Goal: Task Accomplishment & Management: Use online tool/utility

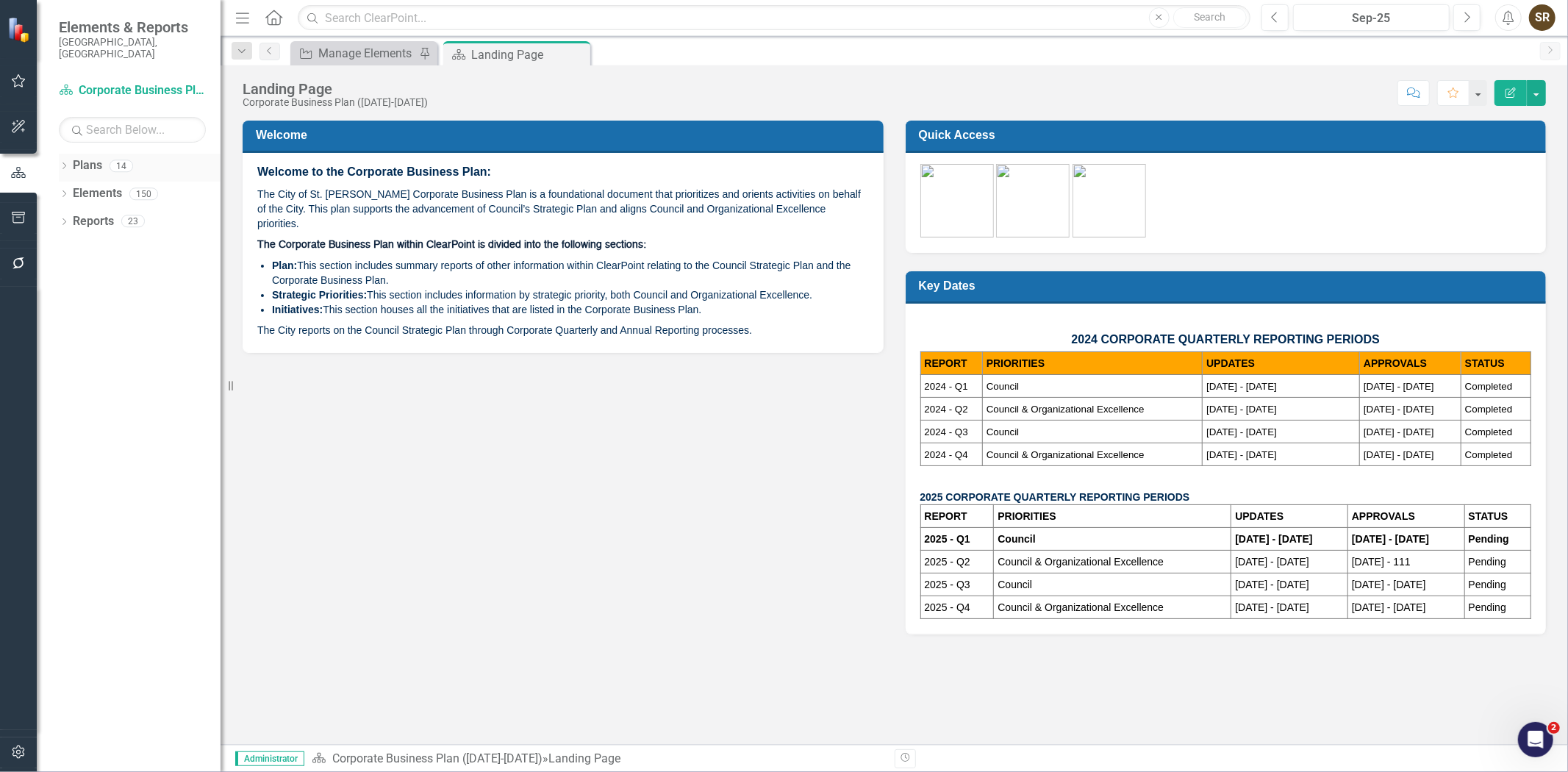
click at [61, 163] on icon "Dropdown" at bounding box center [64, 167] width 11 height 8
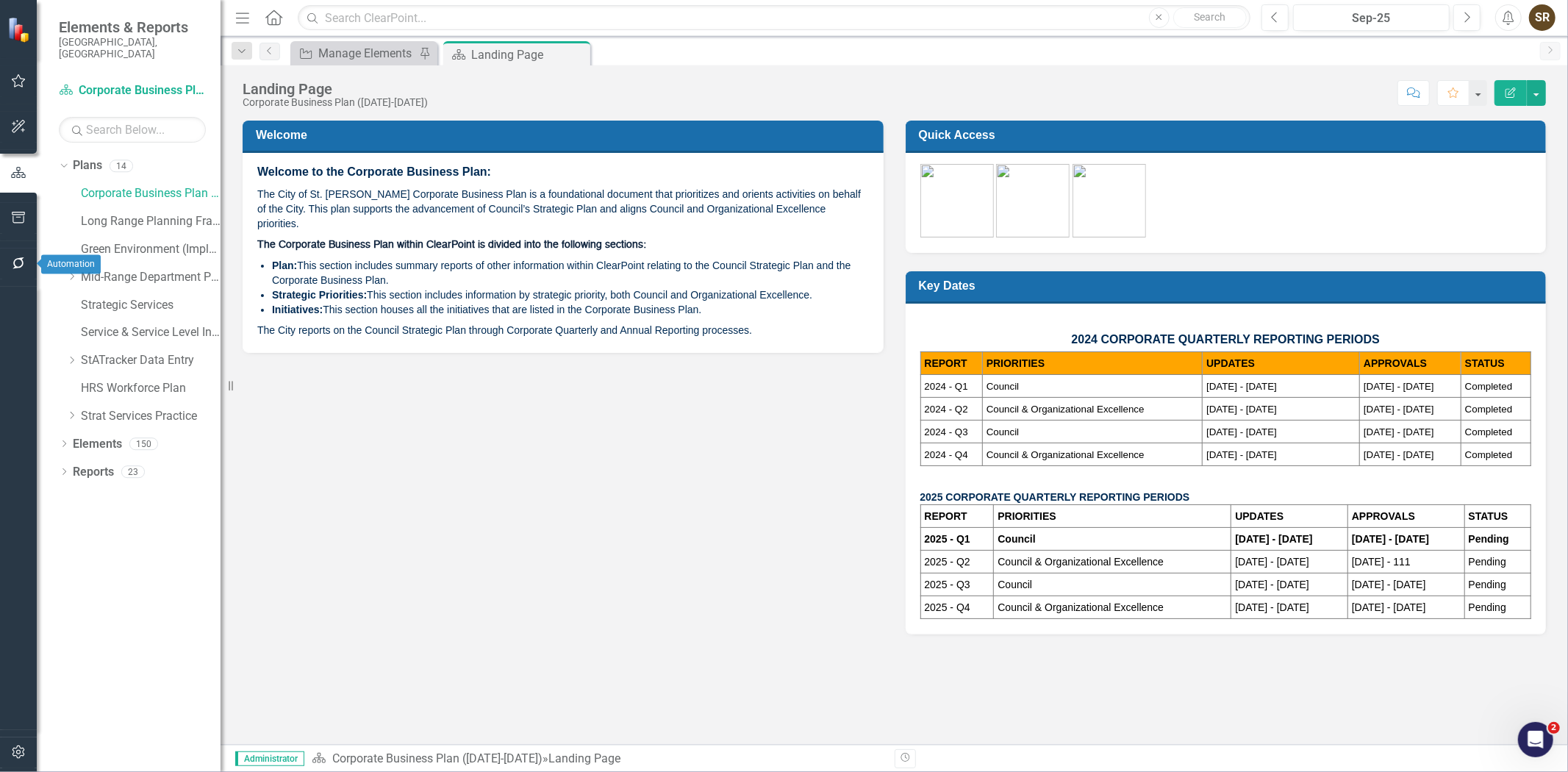
click at [18, 267] on icon "button" at bounding box center [18, 263] width 11 height 11
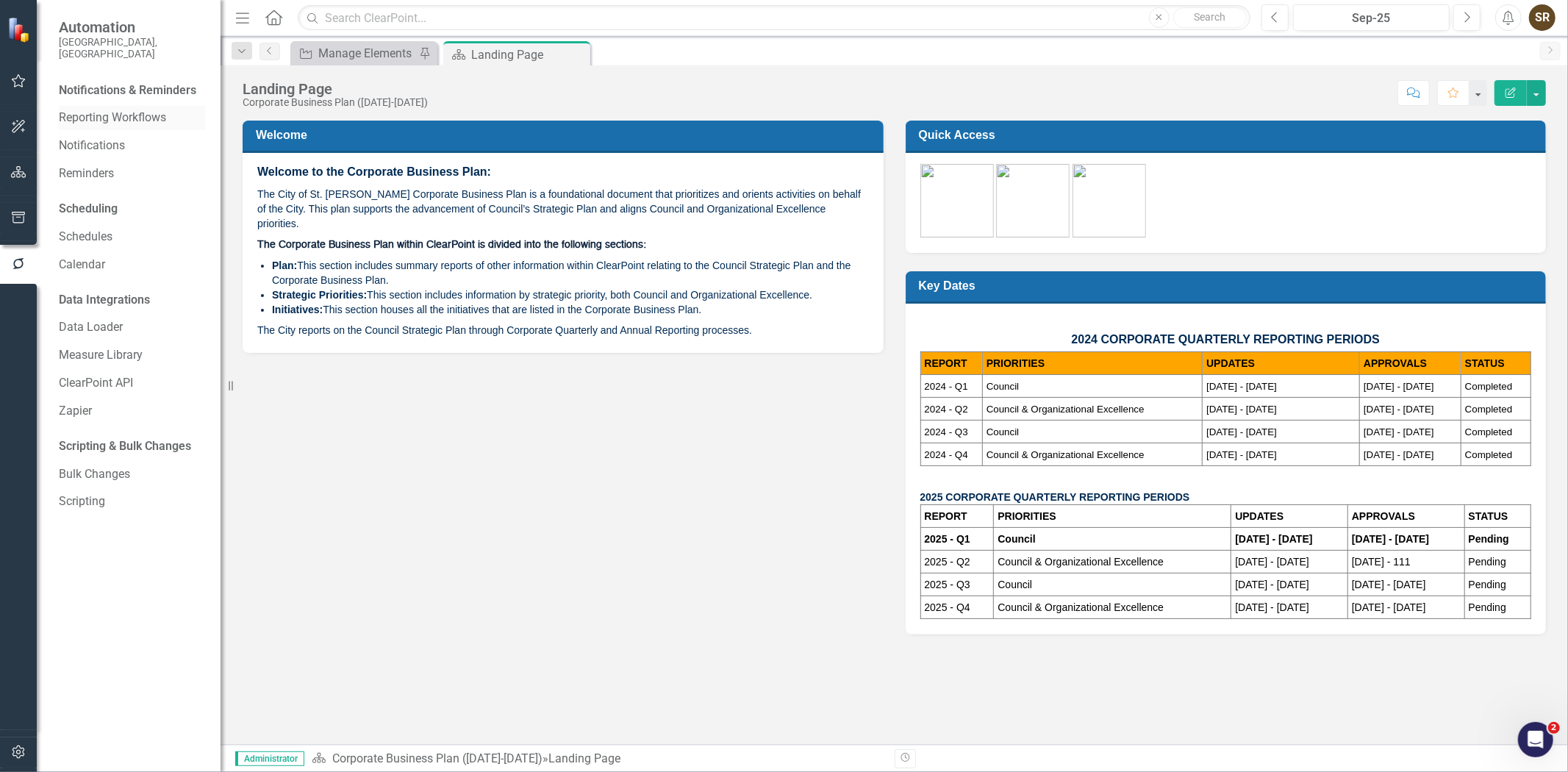
click at [130, 110] on link "Reporting Workflows" at bounding box center [132, 117] width 147 height 17
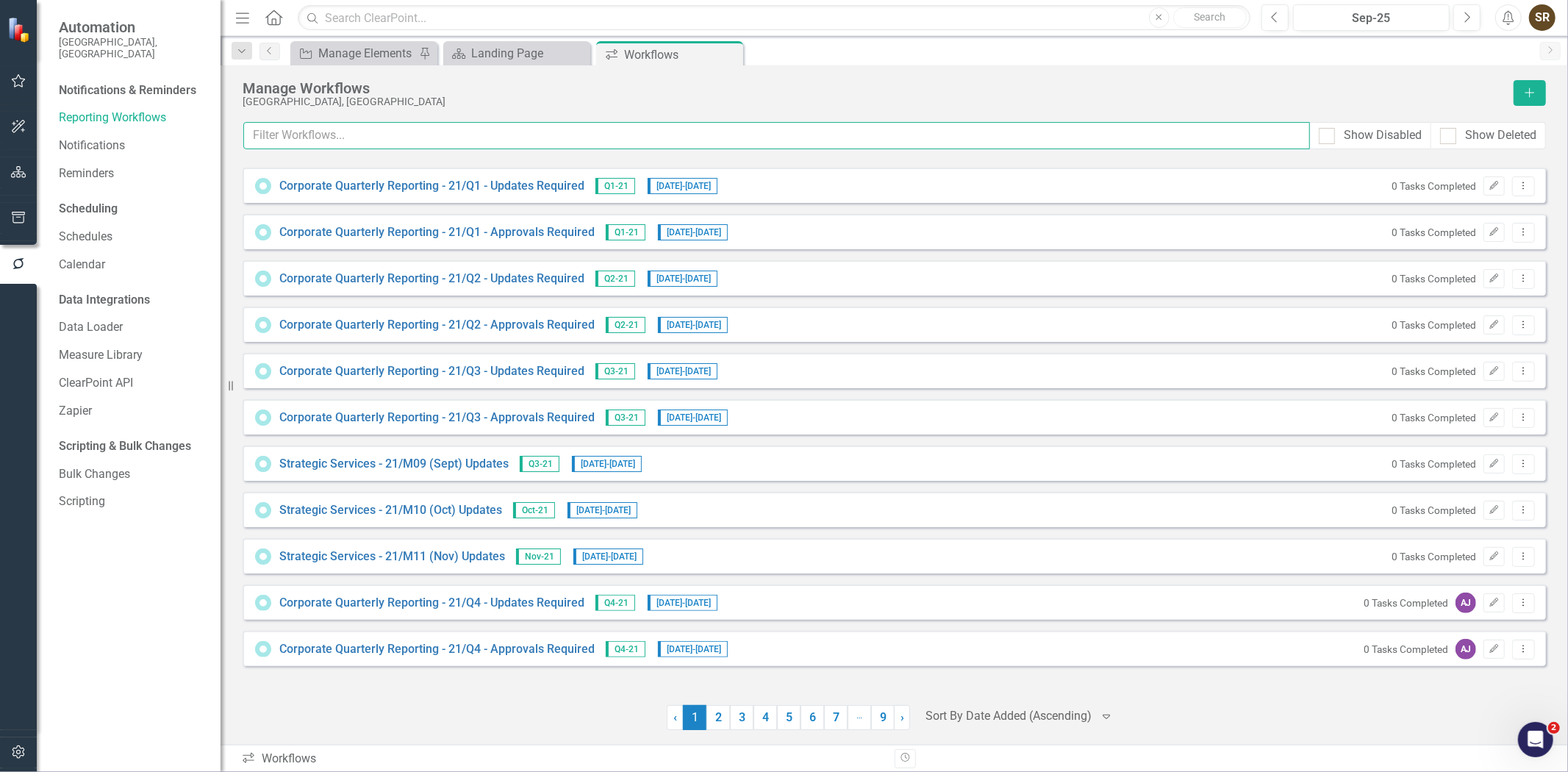
click at [306, 142] on input "text" at bounding box center [777, 135] width 1067 height 27
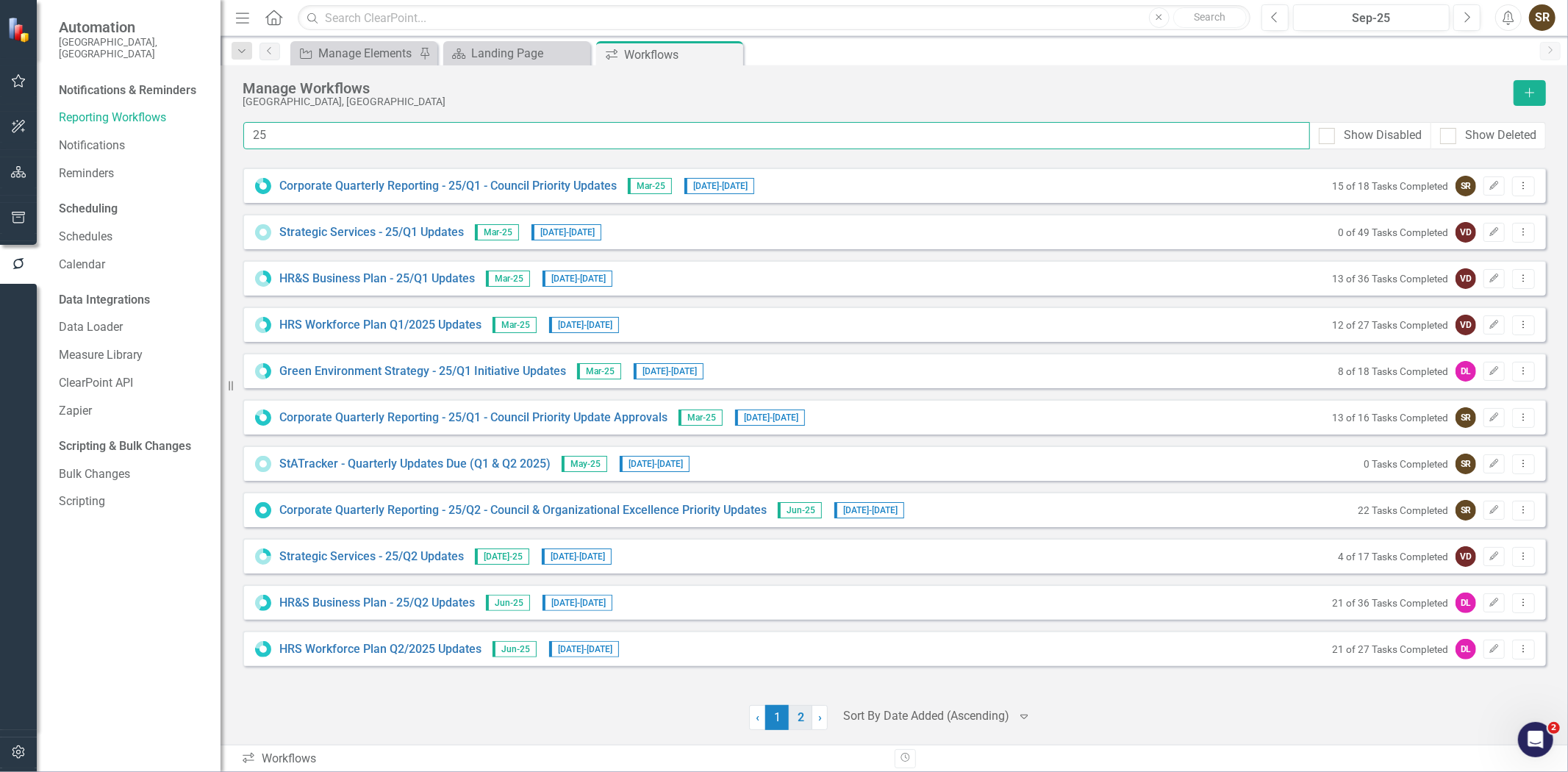
type input "25"
click at [805, 712] on link "2" at bounding box center [801, 717] width 24 height 25
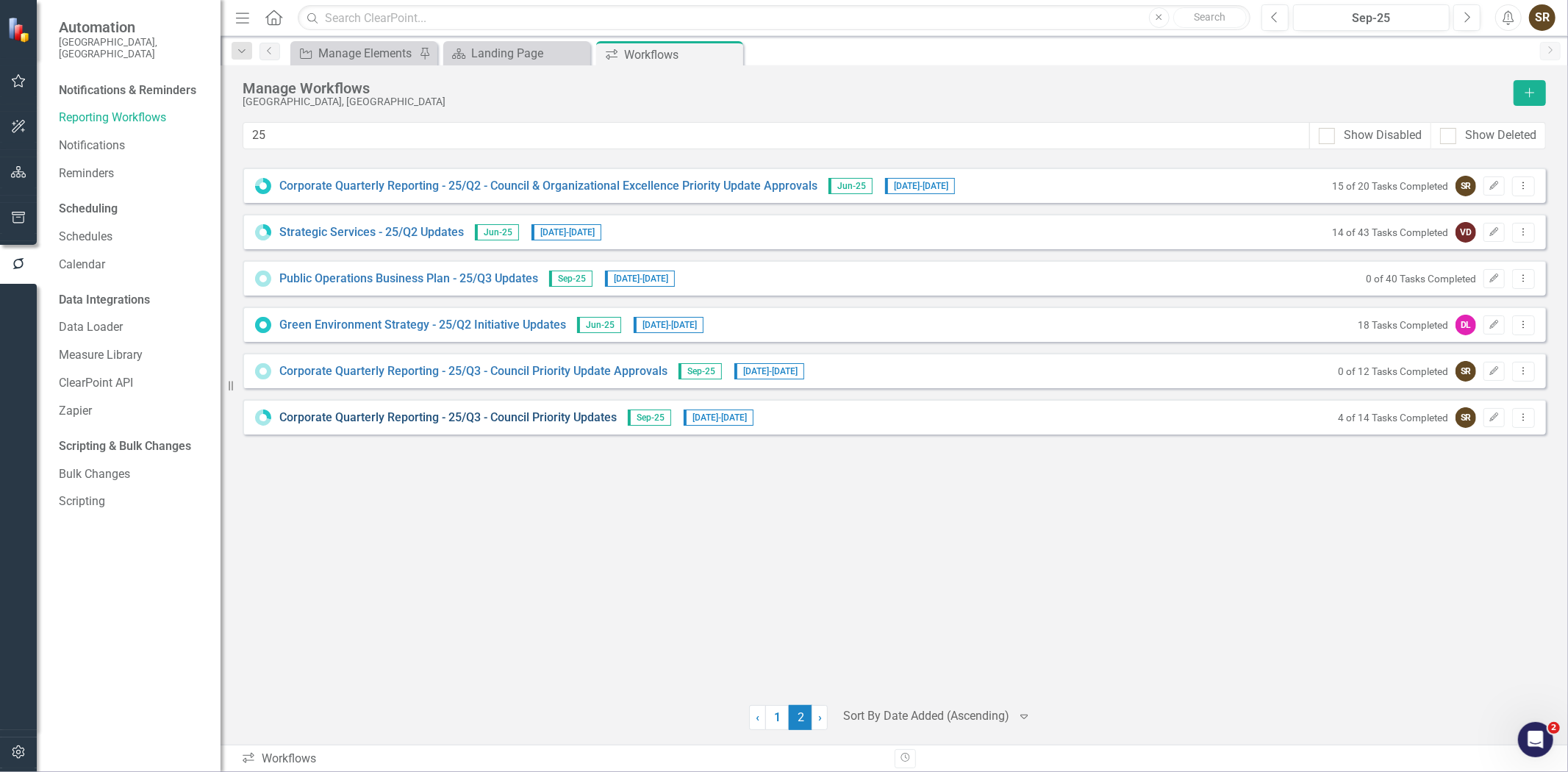
click at [512, 419] on link "Corporate Quarterly Reporting - 25/Q3 - Council Priority Updates" at bounding box center [448, 418] width 337 height 17
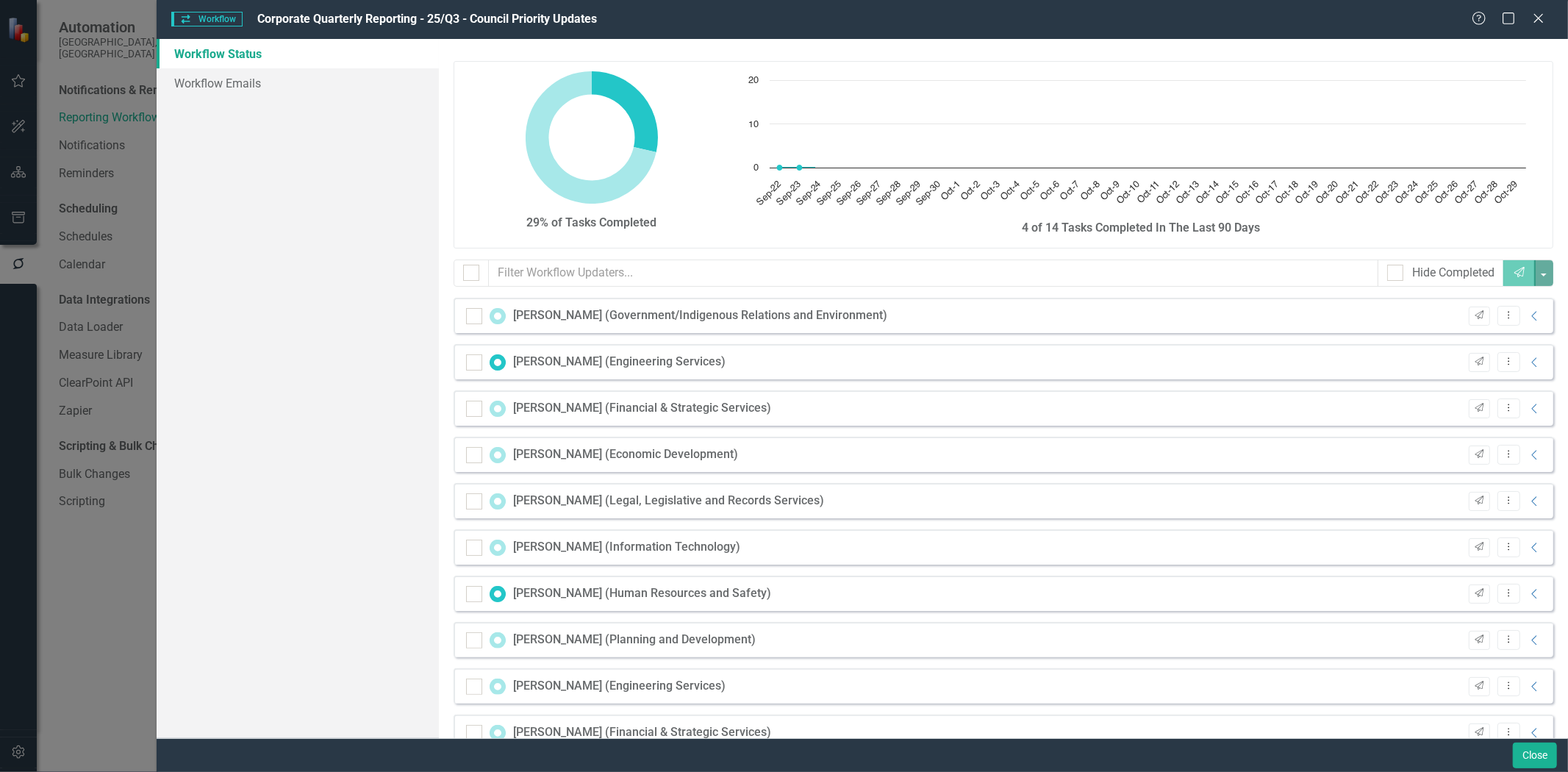
checkbox input "false"
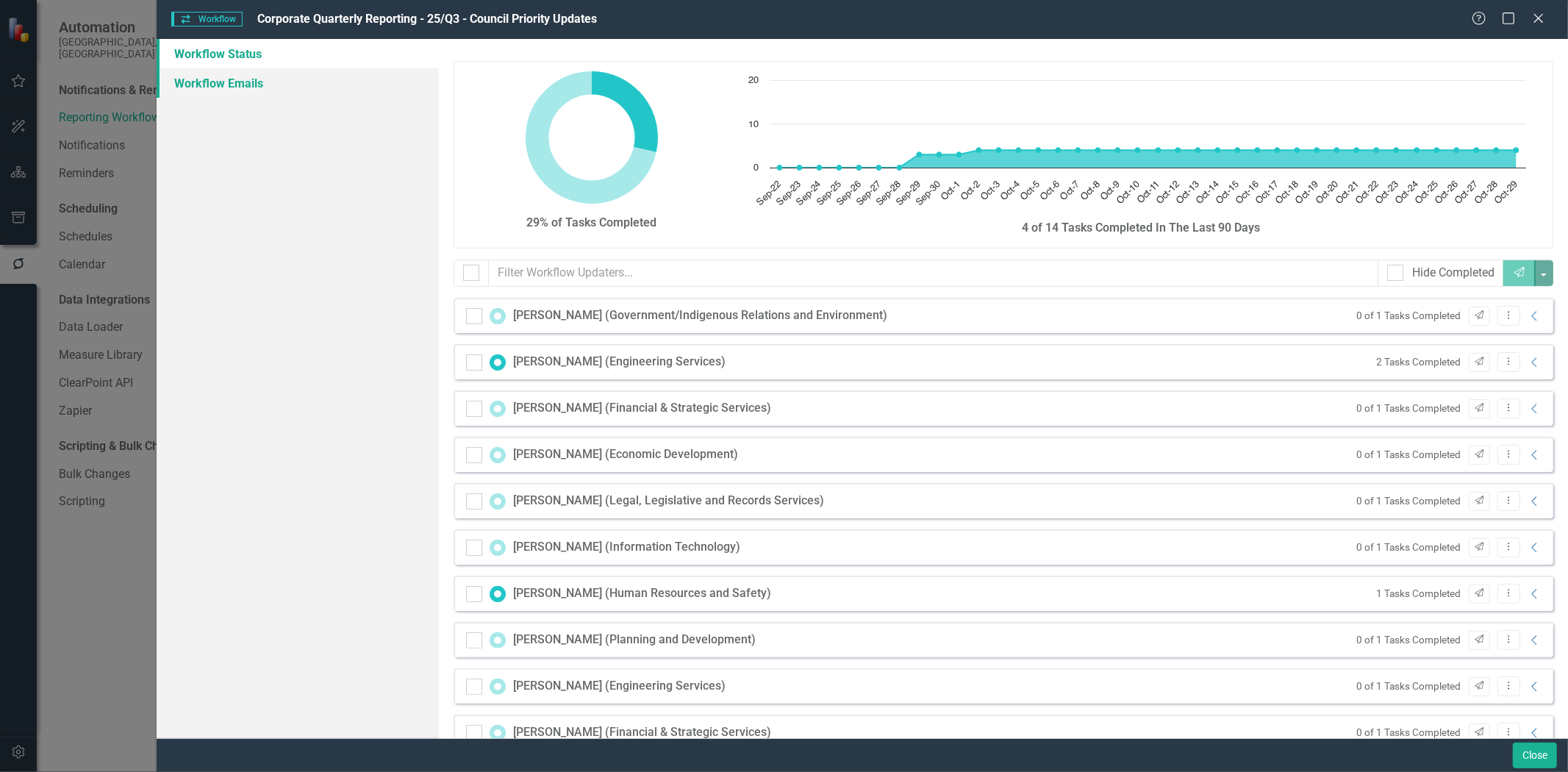
click at [251, 79] on link "Workflow Emails" at bounding box center [297, 83] width 283 height 29
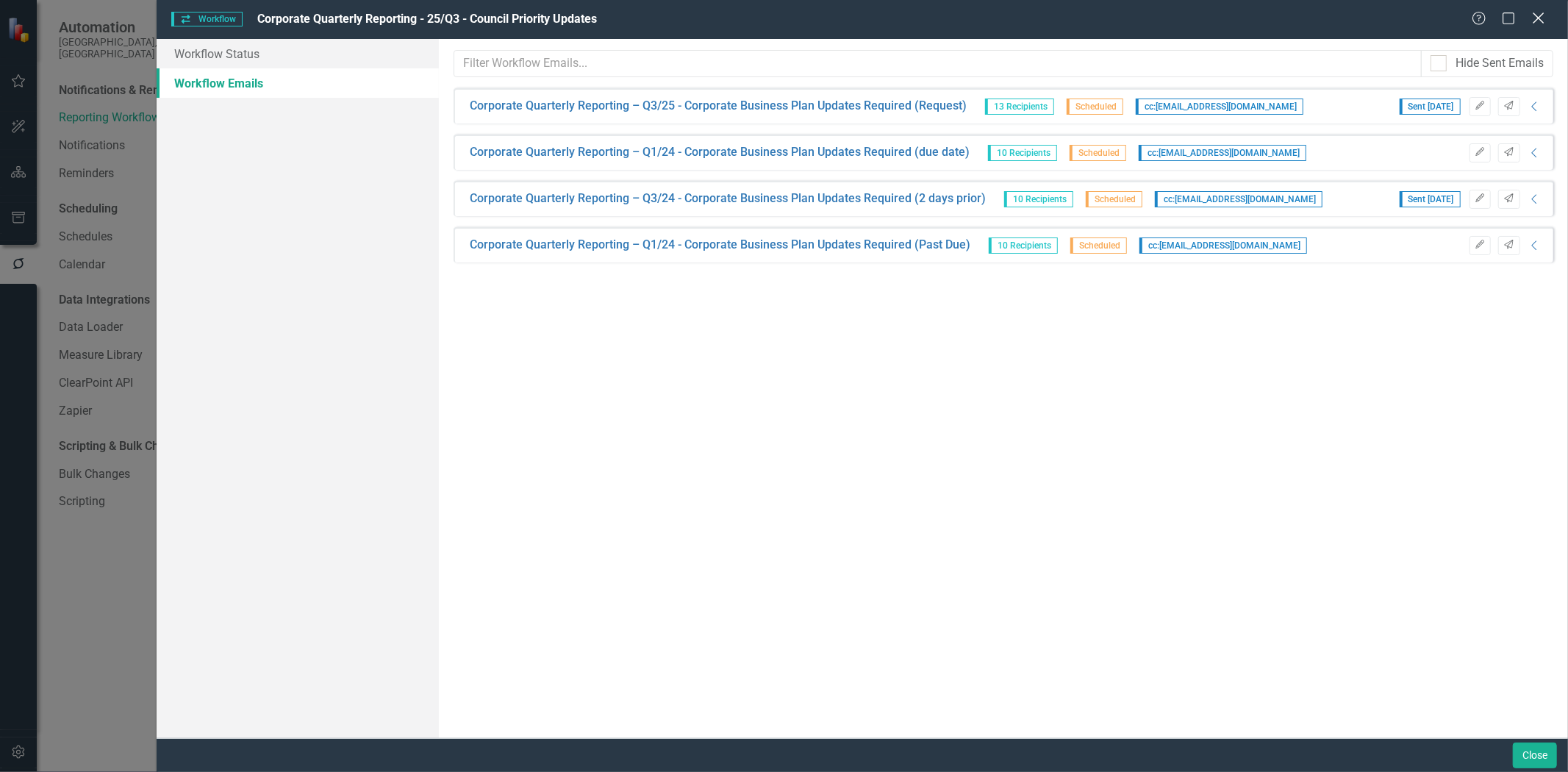
click at [1539, 22] on icon "Close" at bounding box center [1539, 18] width 19 height 14
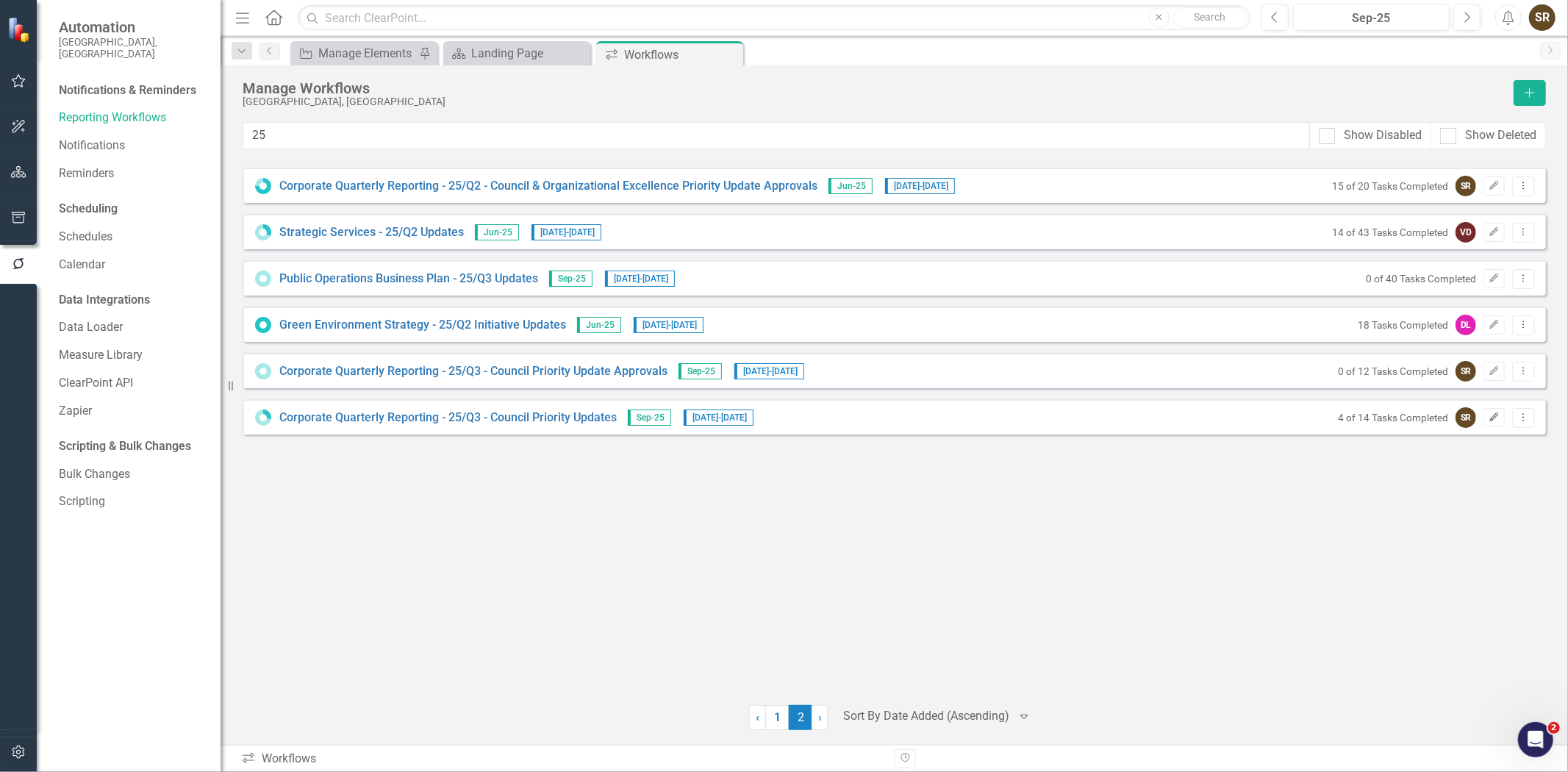
click at [1490, 413] on icon "Edit" at bounding box center [1495, 417] width 11 height 9
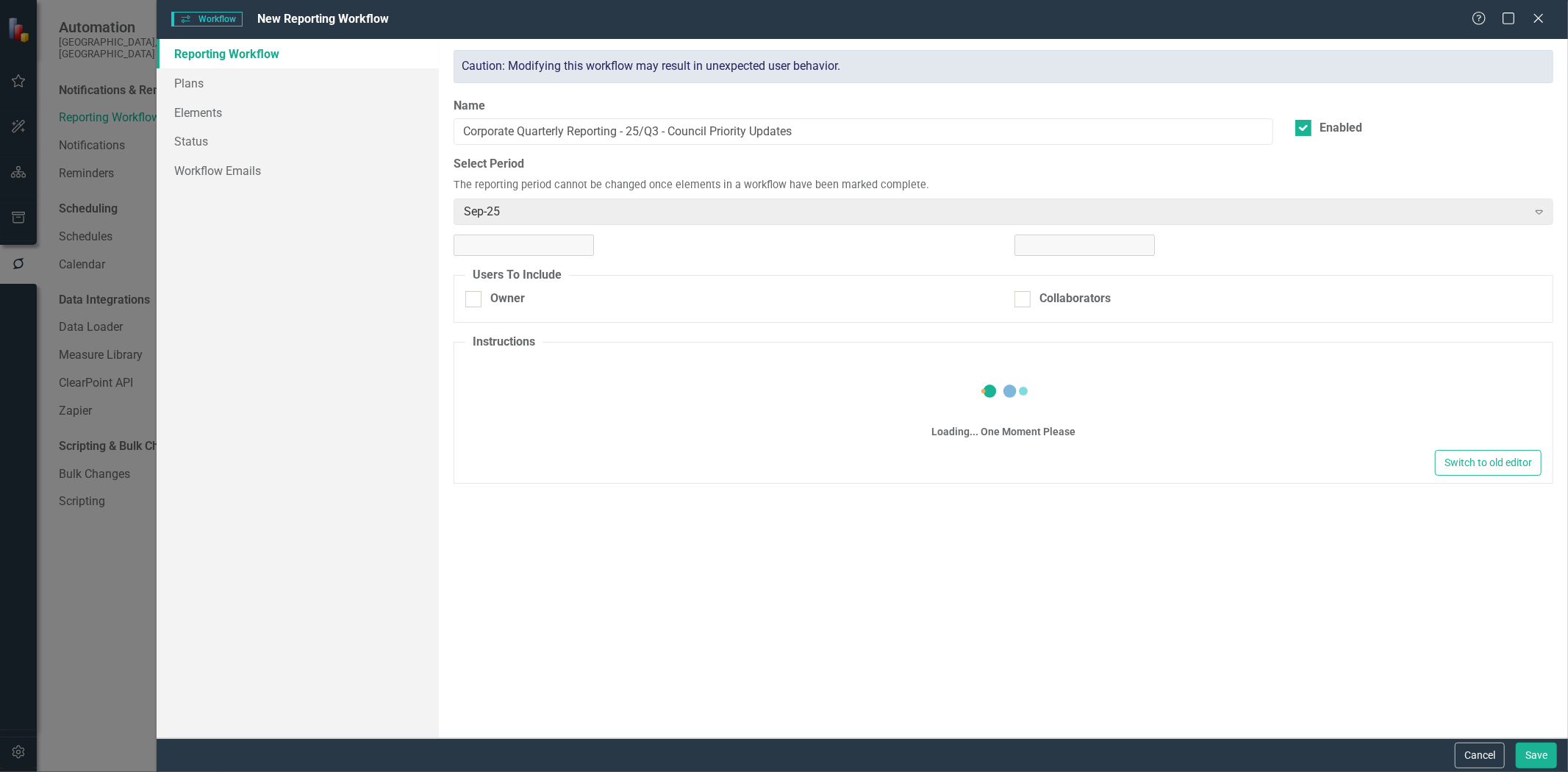
checkbox input "true"
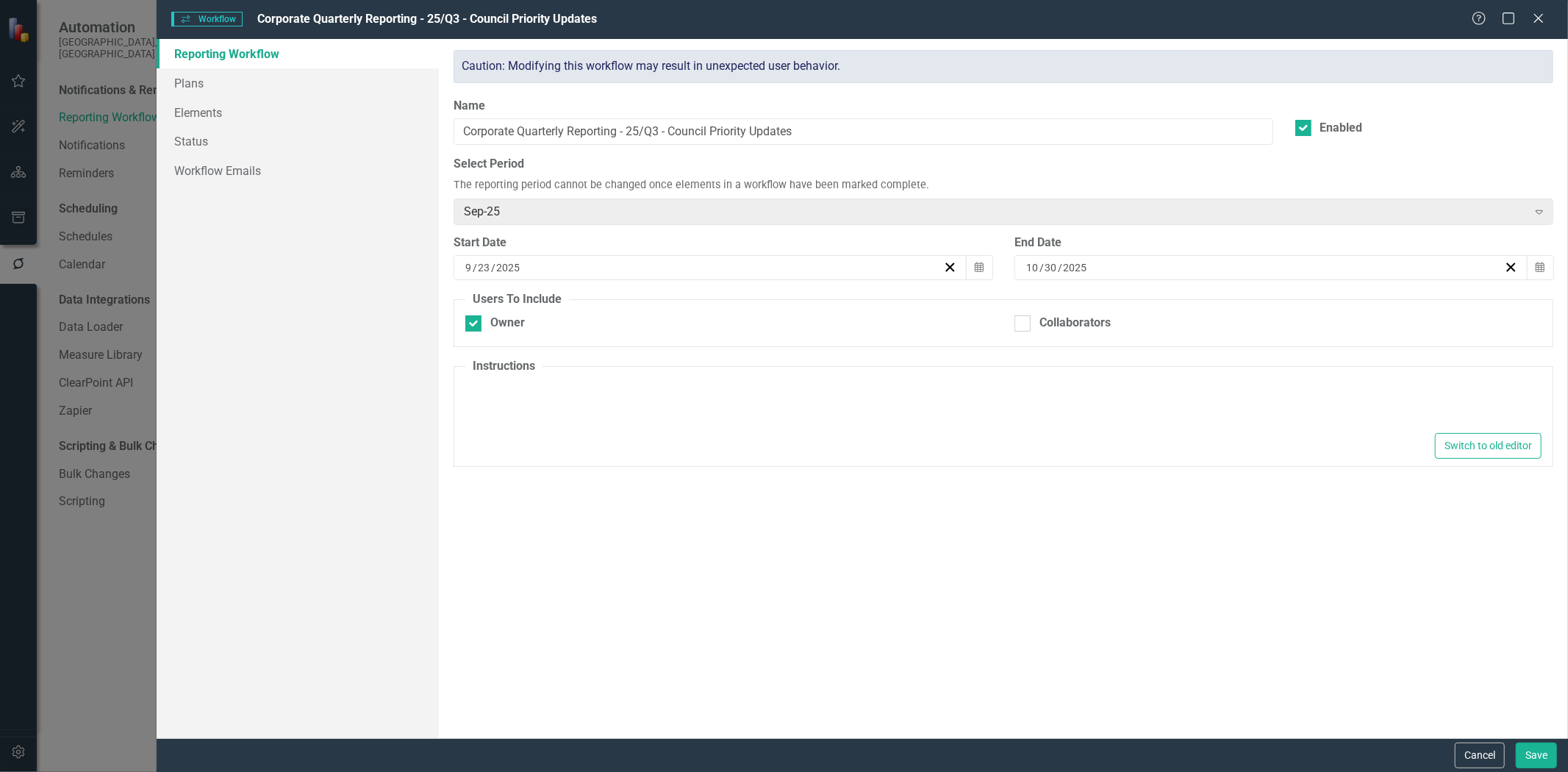
type textarea "<p><span style="font-family: inherit; font-size: inherit;"><span style="color: …"
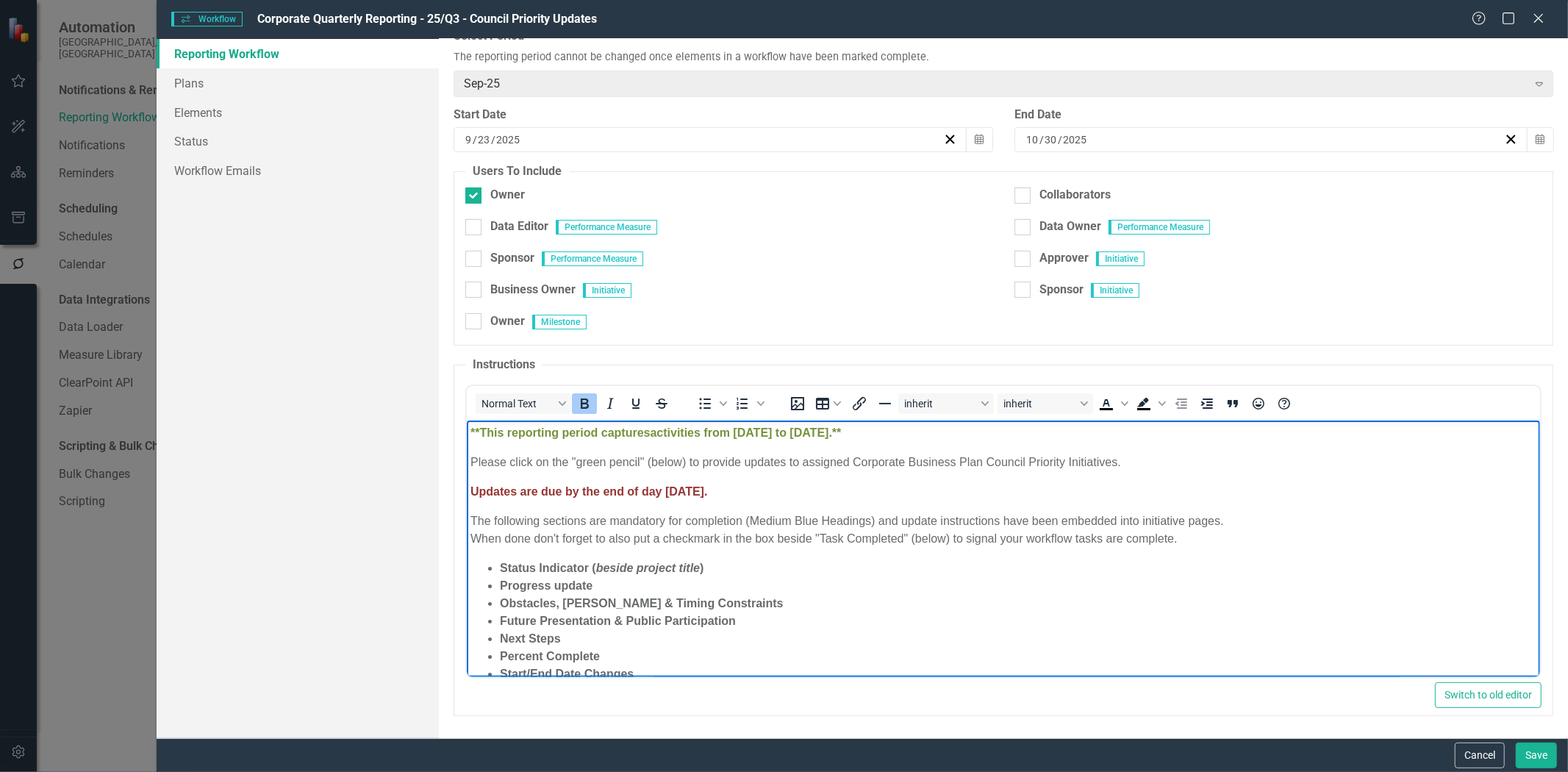
click at [801, 432] on strong "activities from [DATE] to [DATE].**" at bounding box center [745, 432] width 191 height 12
click at [841, 434] on strong "activities from [DATE] to [DATE].**" at bounding box center [745, 432] width 191 height 12
click at [722, 569] on li "Status Indicator ( beside project title )" at bounding box center [1018, 568] width 1037 height 18
click at [684, 493] on span "Updates are due by the end of day [DATE]." at bounding box center [589, 490] width 237 height 12
click at [683, 494] on span "Updates are due by the end of day FriWednesday, [DATE]." at bounding box center [632, 490] width 323 height 12
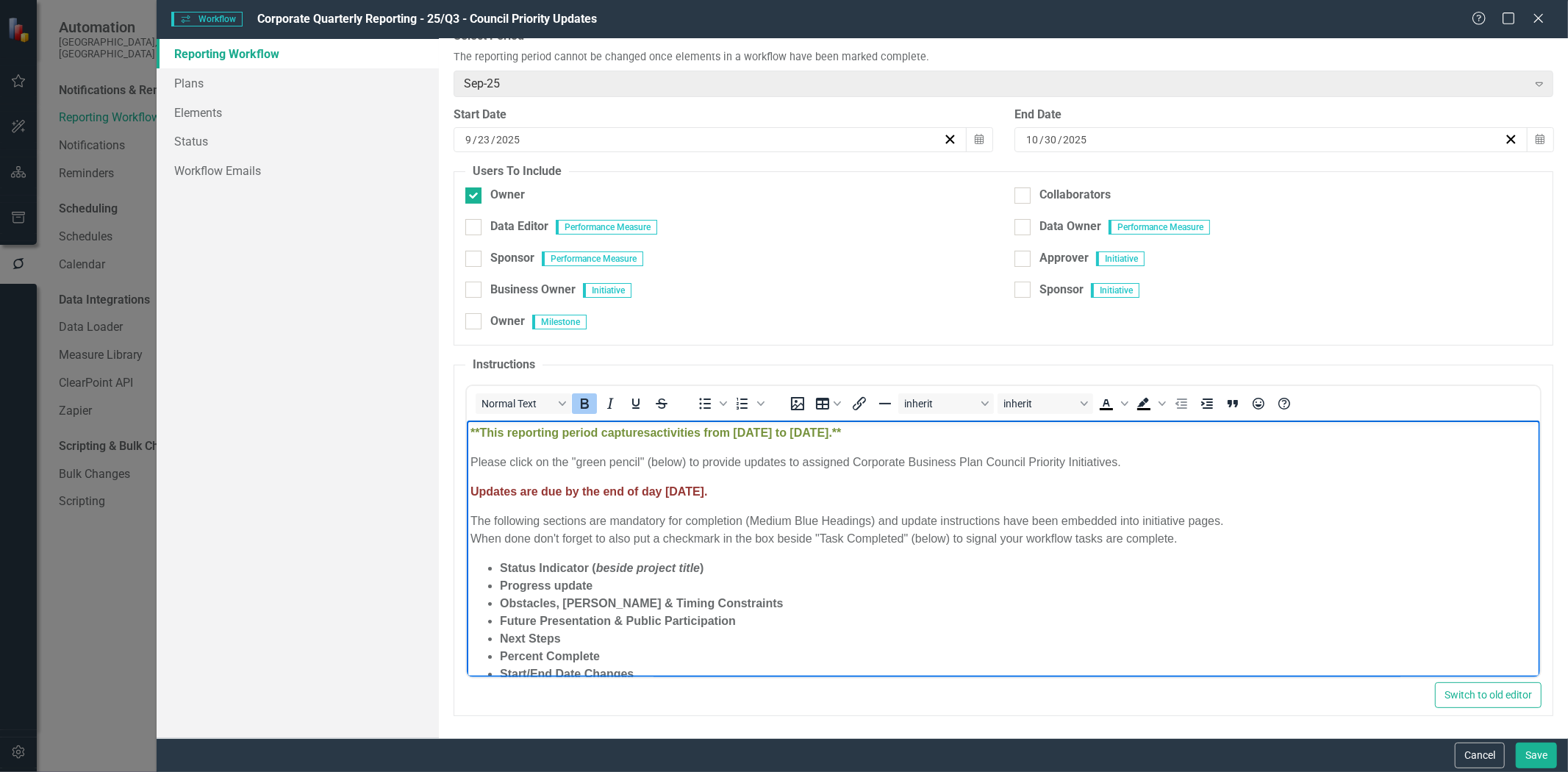
click at [707, 493] on span "Updates are due by the end of day [DATE]." at bounding box center [589, 490] width 237 height 12
click at [707, 497] on span "Updates are due by the end of day [DATE]." at bounding box center [589, 490] width 237 height 12
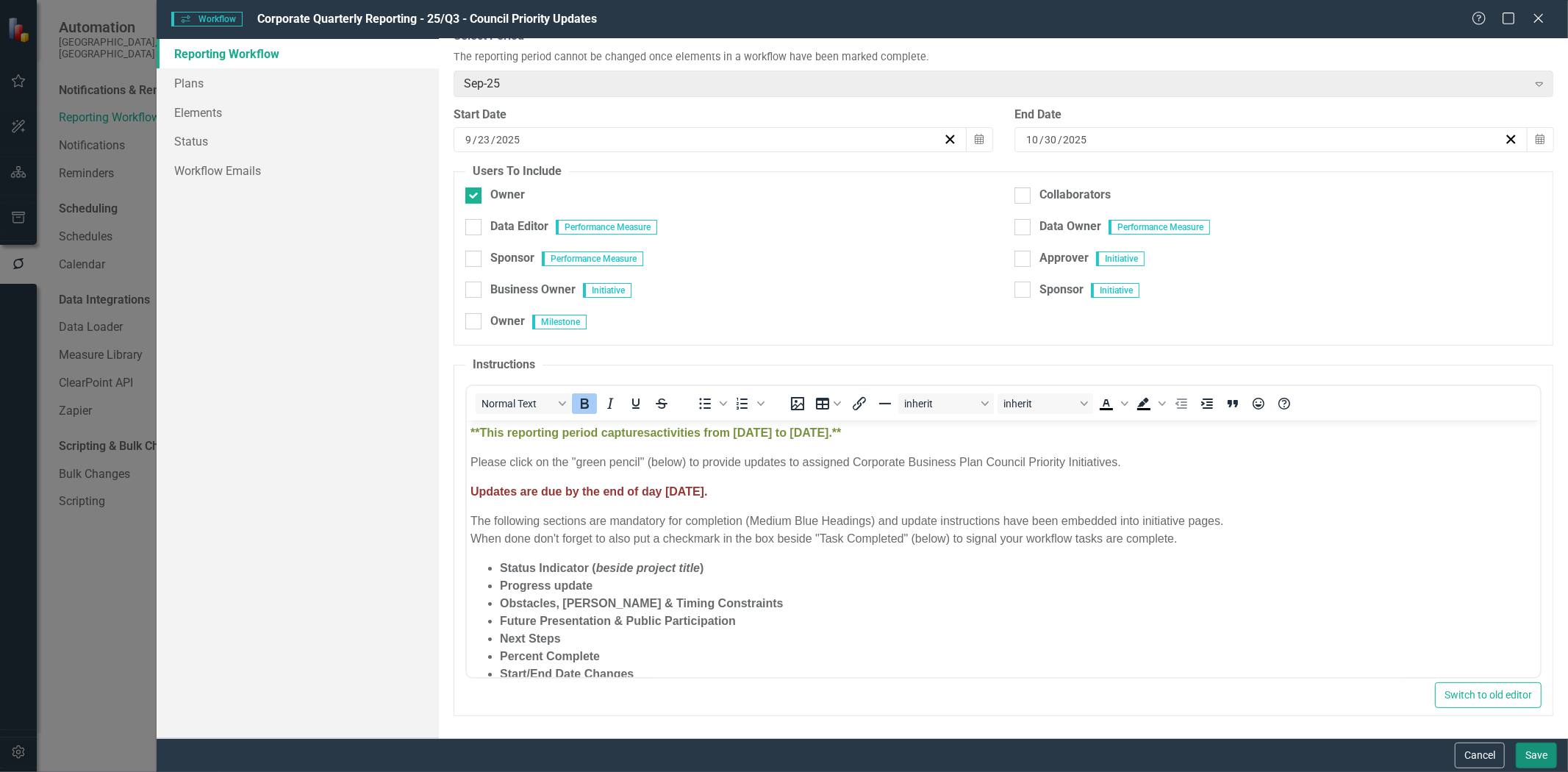
click at [1540, 758] on button "Save" at bounding box center [1536, 756] width 42 height 26
